Goal: Download file/media

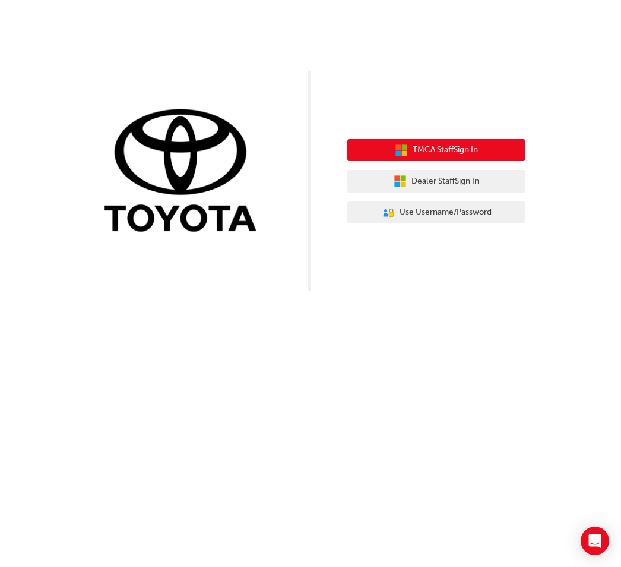
click at [457, 145] on span "TMCA Staff Sign In" at bounding box center [445, 150] width 65 height 14
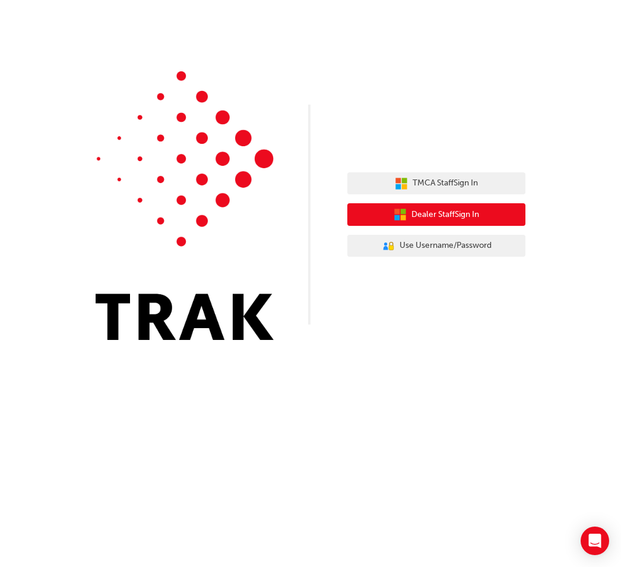
click at [418, 211] on span "Dealer Staff Sign In" at bounding box center [446, 215] width 68 height 14
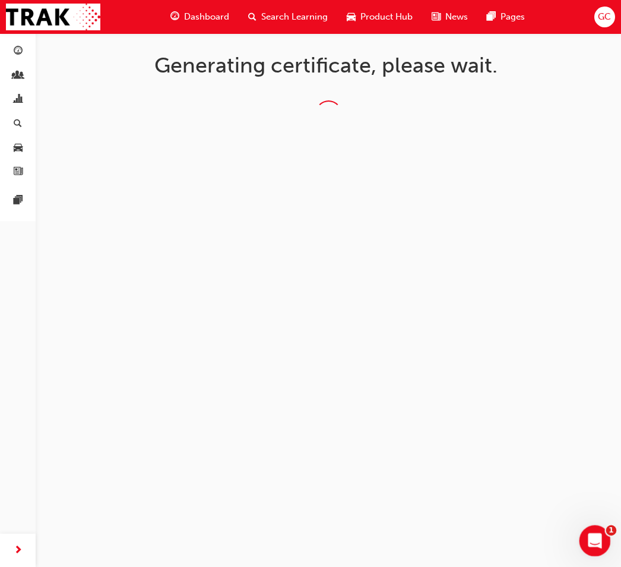
click at [600, 544] on div "Open Intercom Messenger" at bounding box center [593, 538] width 39 height 39
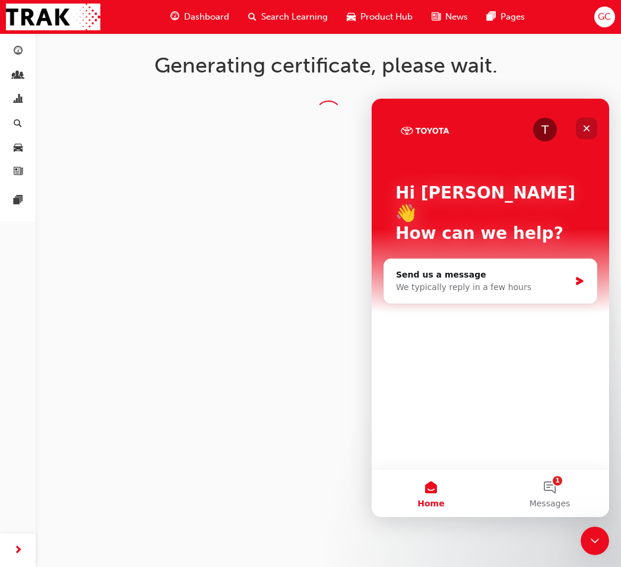
click at [581, 125] on div "Close" at bounding box center [586, 128] width 21 height 21
